Goal: Navigation & Orientation: Find specific page/section

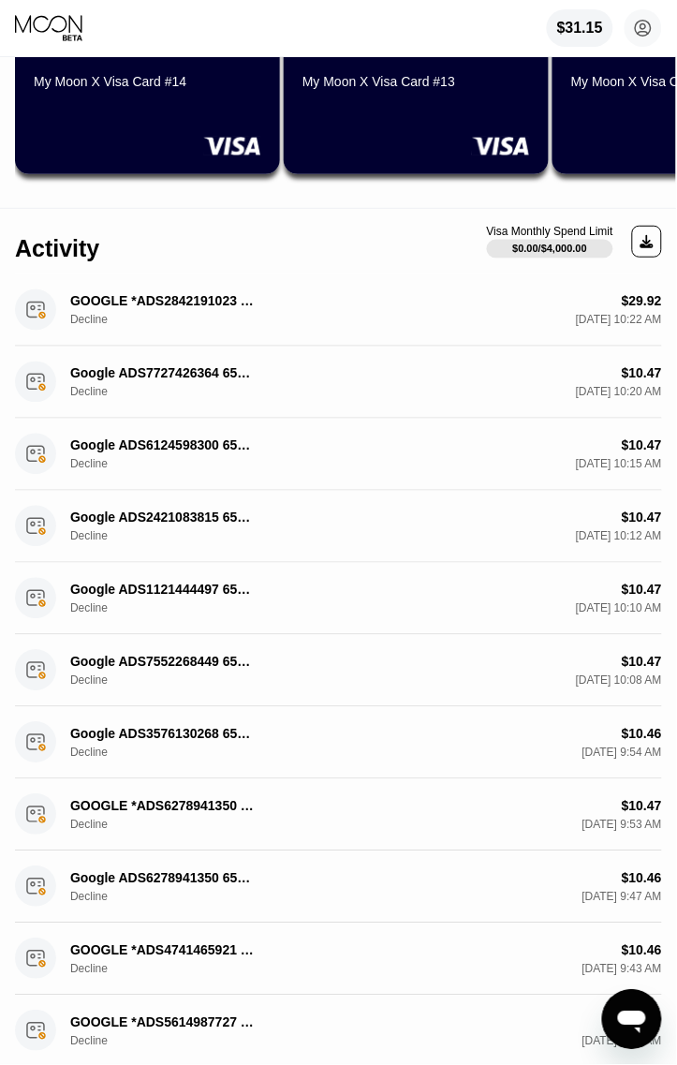
scroll to position [351, 0]
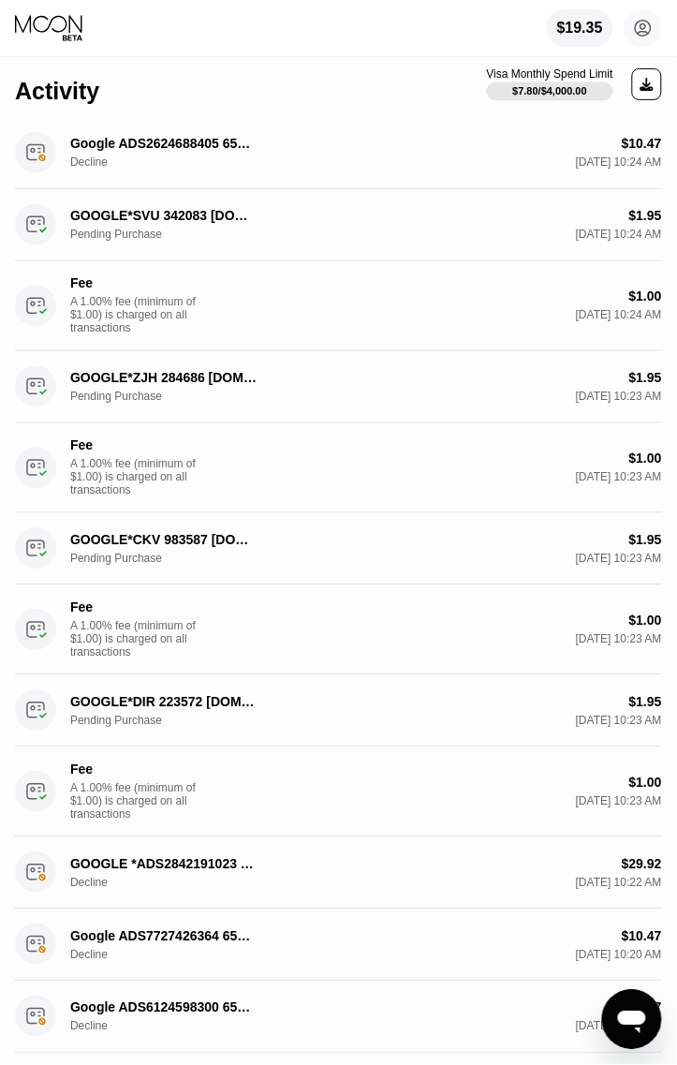
scroll to position [468, 0]
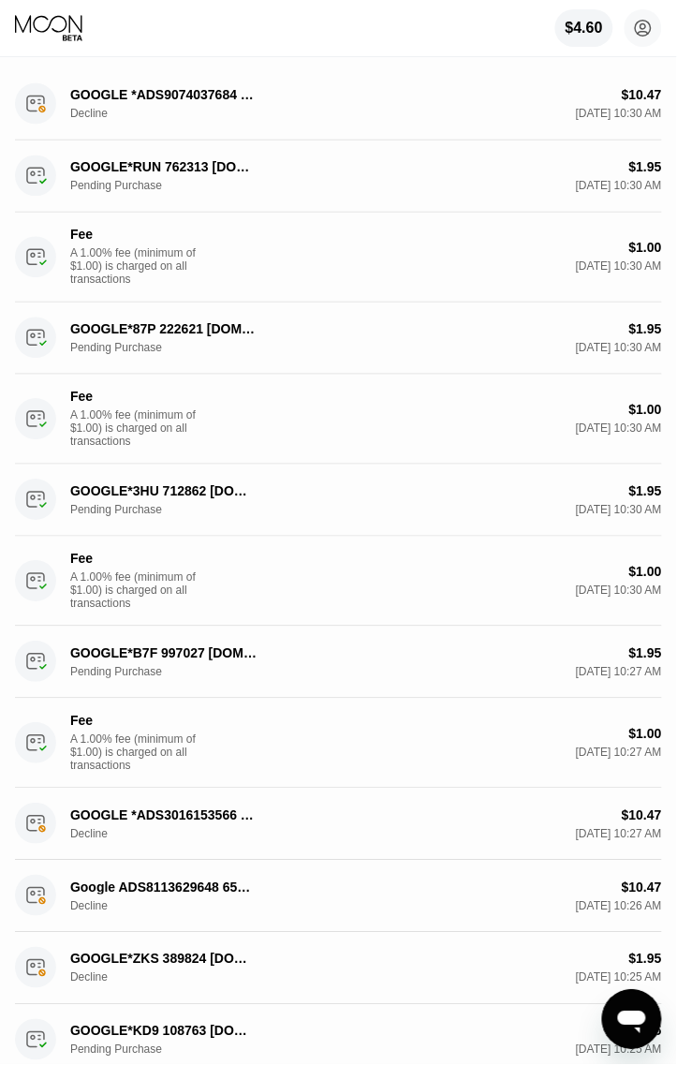
scroll to position [351, 0]
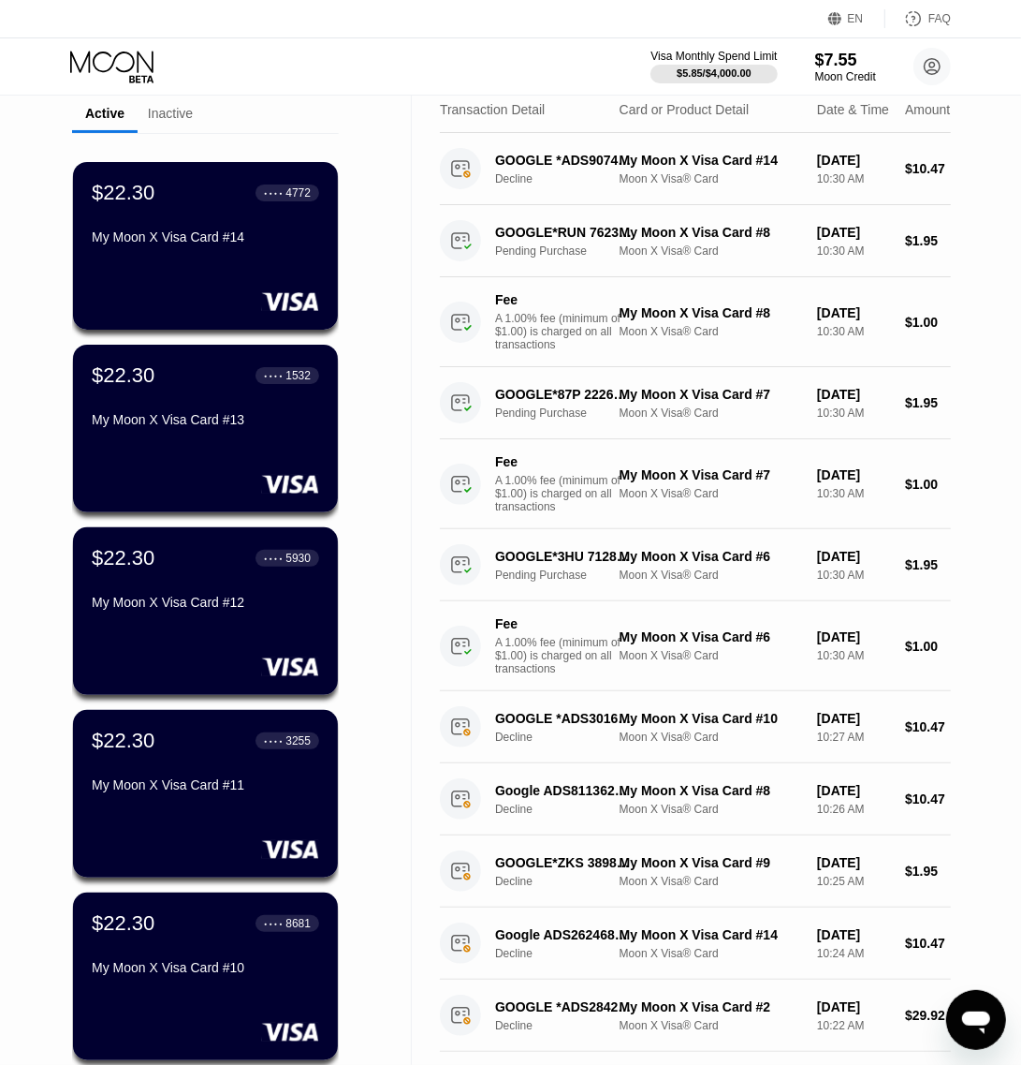
scroll to position [117, 0]
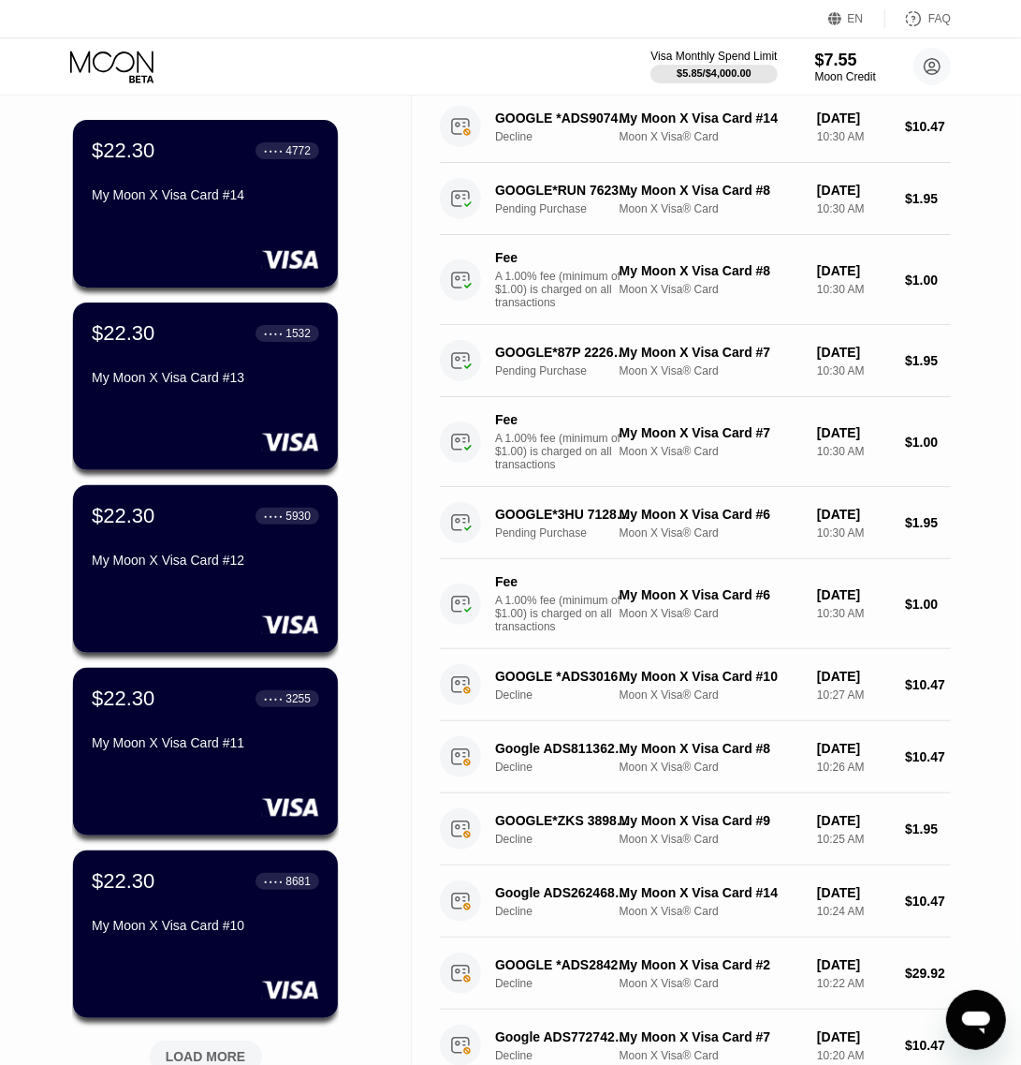
click at [235, 91] on div "Visa Monthly Spend Limit $5.85 / $4,000.00 $7.55 Moon Credit Tin Thong thongtin…" at bounding box center [510, 66] width 1021 height 56
